Goal: Transaction & Acquisition: Purchase product/service

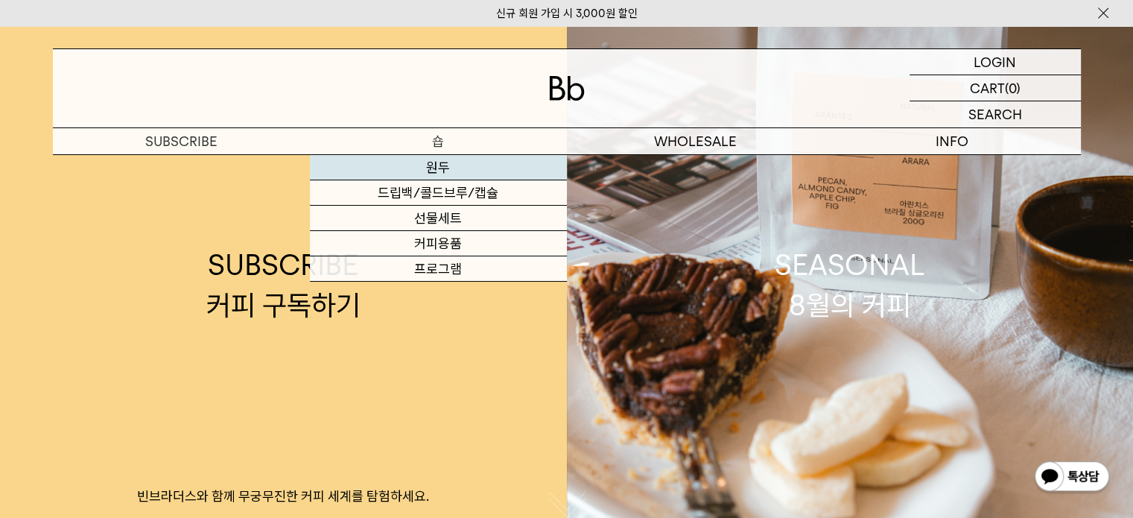
click at [443, 166] on link "원두" at bounding box center [438, 167] width 257 height 25
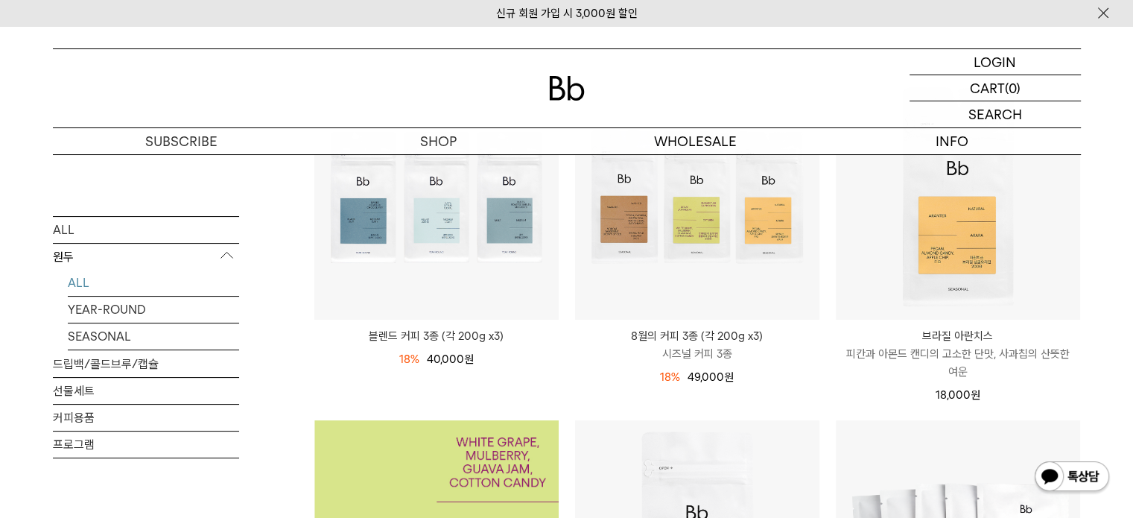
scroll to position [149, 0]
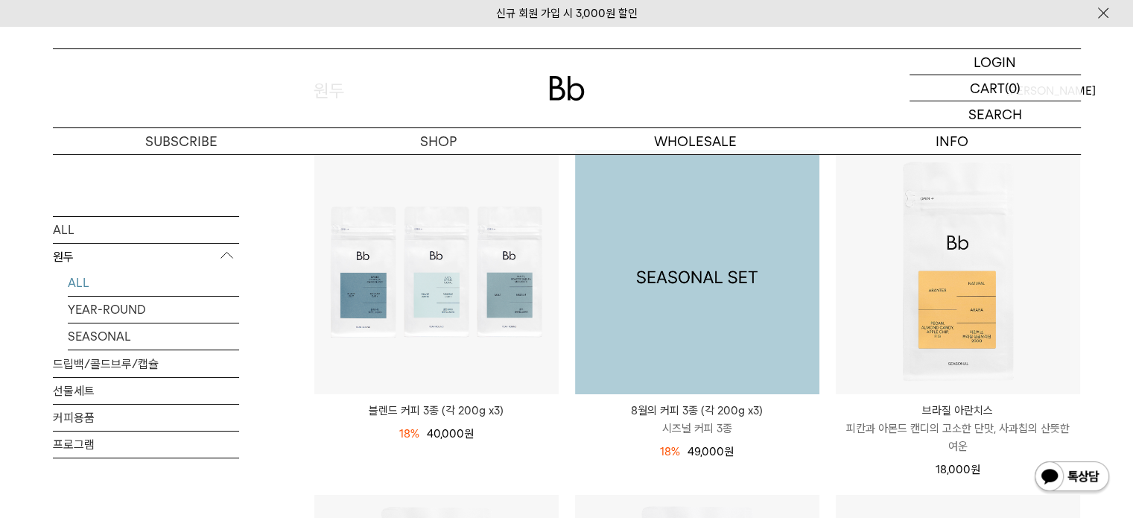
click at [725, 345] on img at bounding box center [697, 272] width 244 height 244
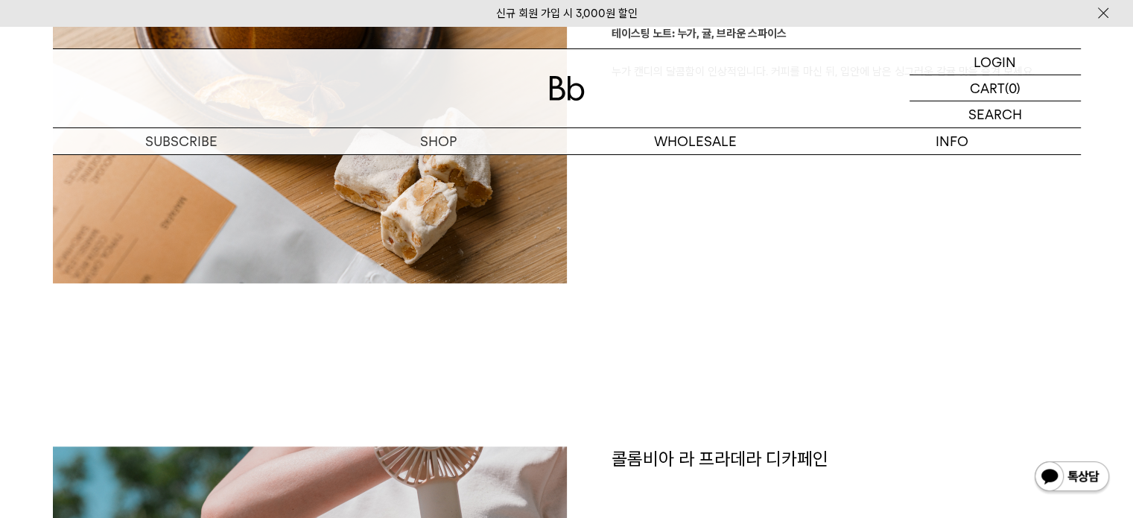
scroll to position [1490, 0]
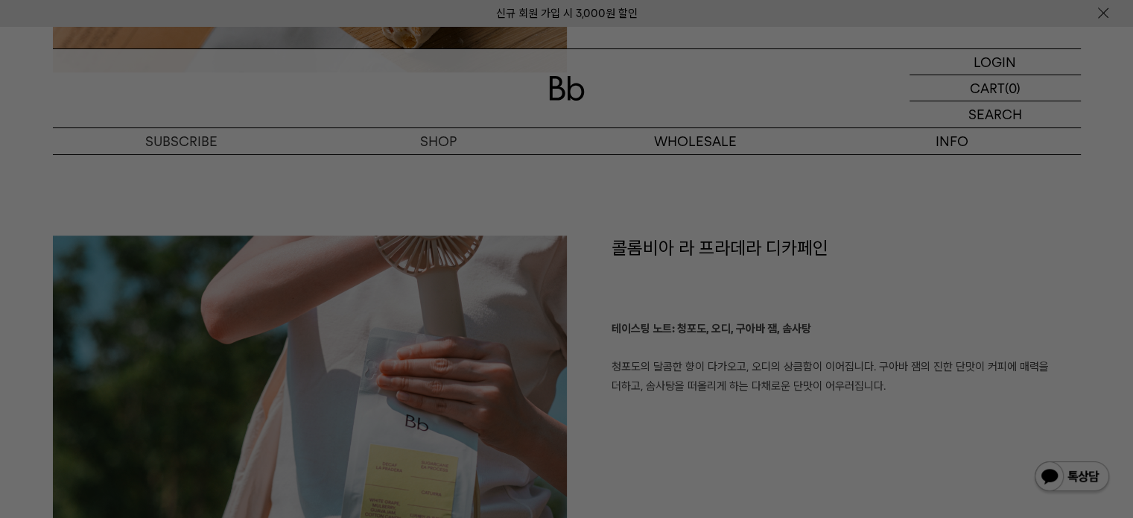
click at [742, 263] on div at bounding box center [566, 259] width 1133 height 518
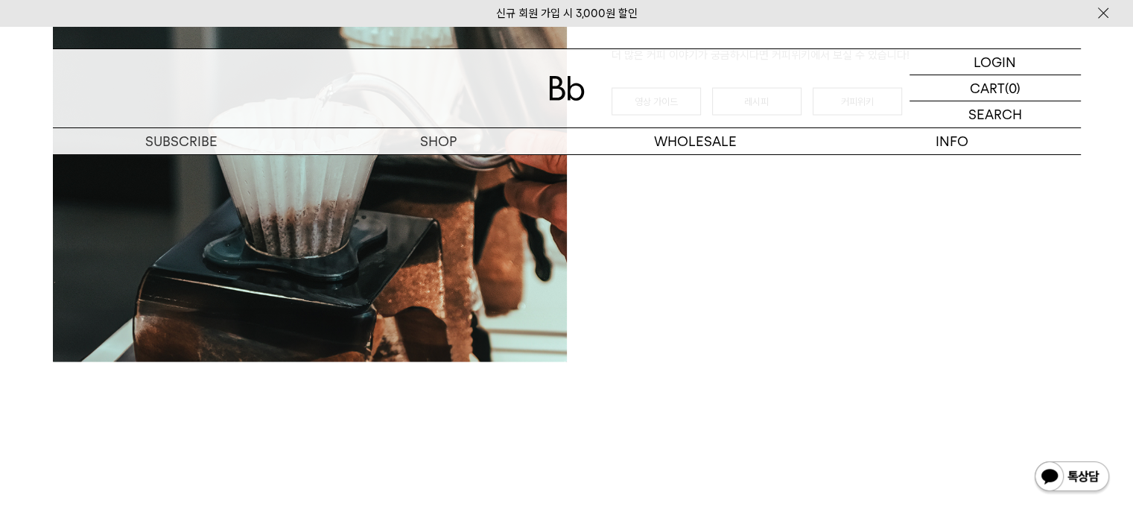
scroll to position [3204, 0]
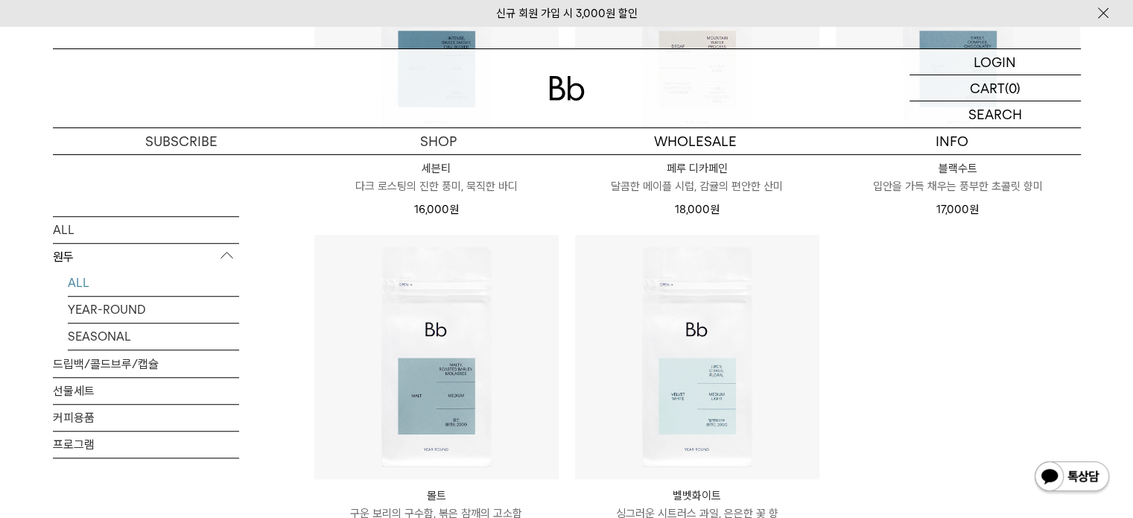
scroll to position [1118, 0]
